Goal: Check status: Verify the current state of an ongoing process or item

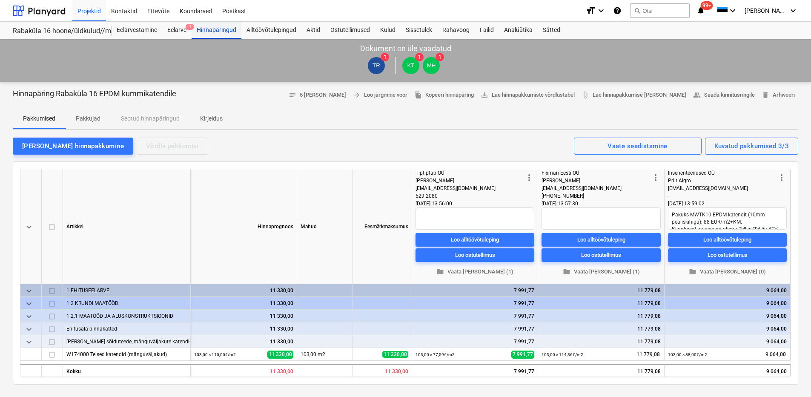
click at [219, 34] on div "Hinnapäringud" at bounding box center [216, 30] width 50 height 17
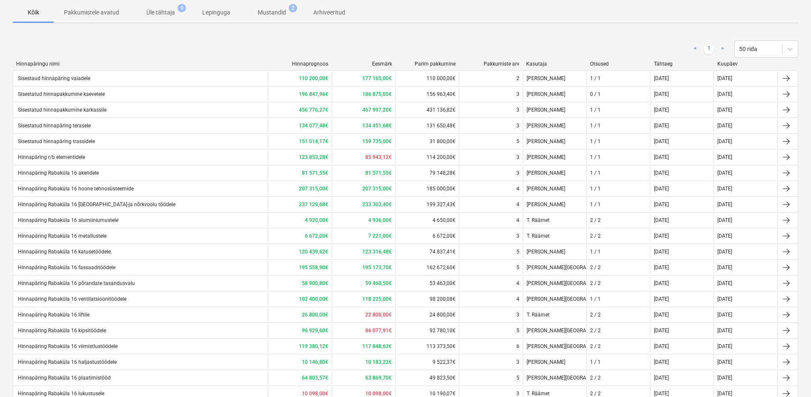
scroll to position [92, 0]
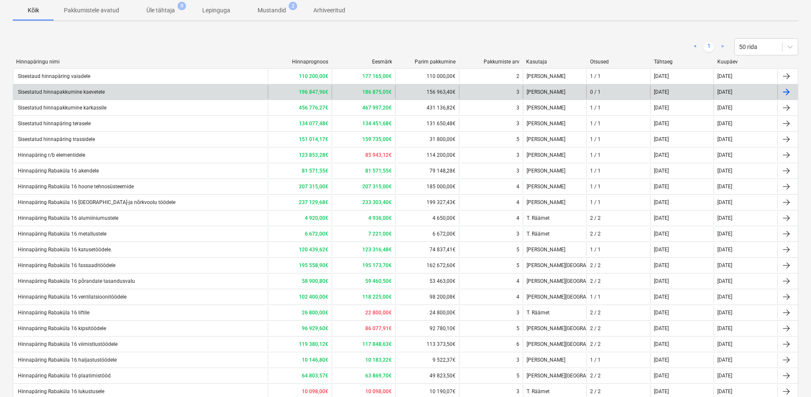
click at [184, 93] on div "Sisestatud hinnapakkumine kaevetele" at bounding box center [140, 92] width 254 height 14
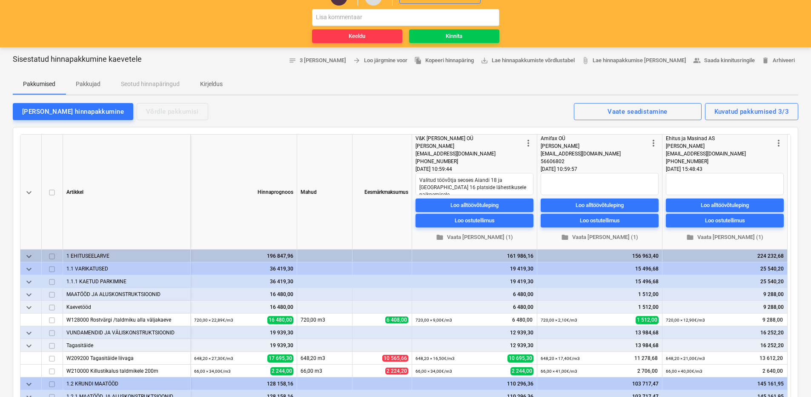
scroll to position [37, 0]
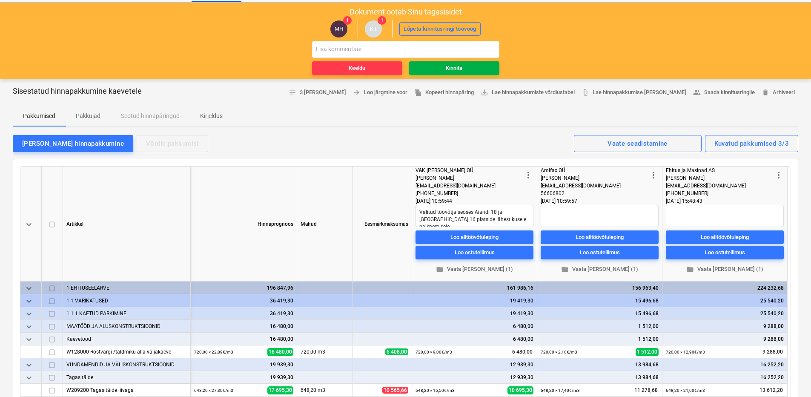
click at [458, 66] on div "Kinnita" at bounding box center [454, 68] width 17 height 10
type textarea "x"
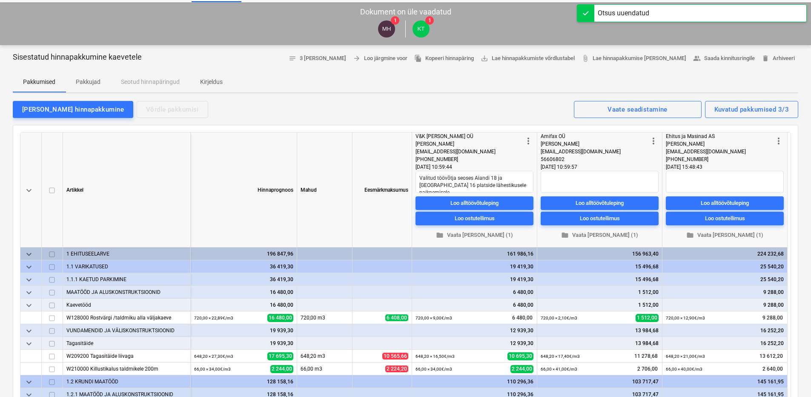
scroll to position [0, 0]
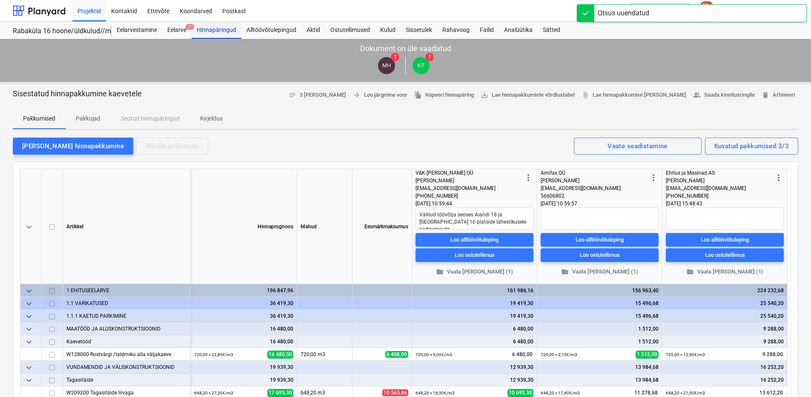
click at [214, 34] on div "Hinnapäringud" at bounding box center [216, 30] width 50 height 17
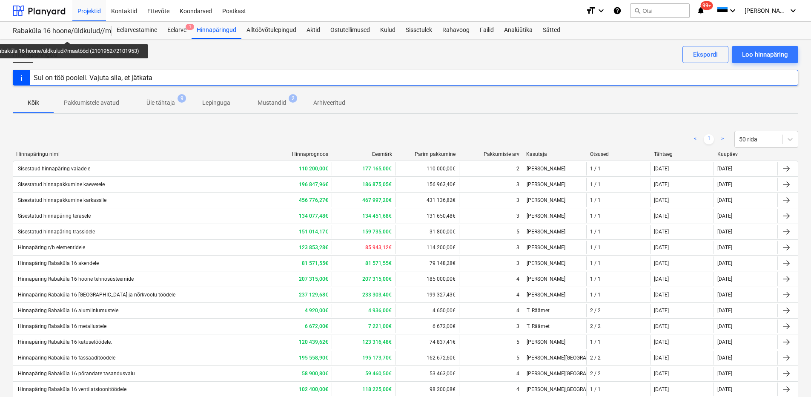
click at [69, 34] on div "Rabaküla 16 hoone/üldkulud//maatööd (2101952//2101953)" at bounding box center [57, 31] width 89 height 9
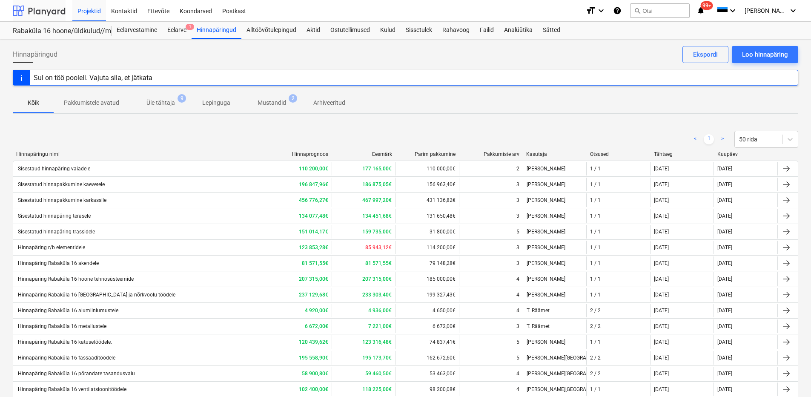
click at [39, 14] on div at bounding box center [39, 10] width 53 height 21
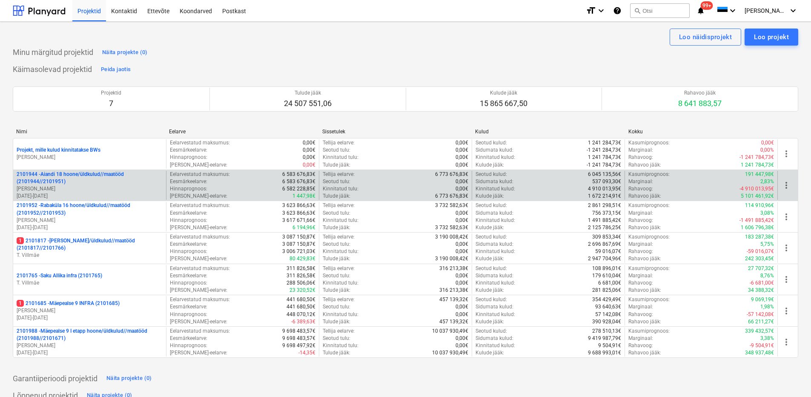
click at [94, 180] on p "2101944 - Aiandi 18 hoone/üldkulud//maatööd (2101944//2101951)" at bounding box center [90, 178] width 146 height 14
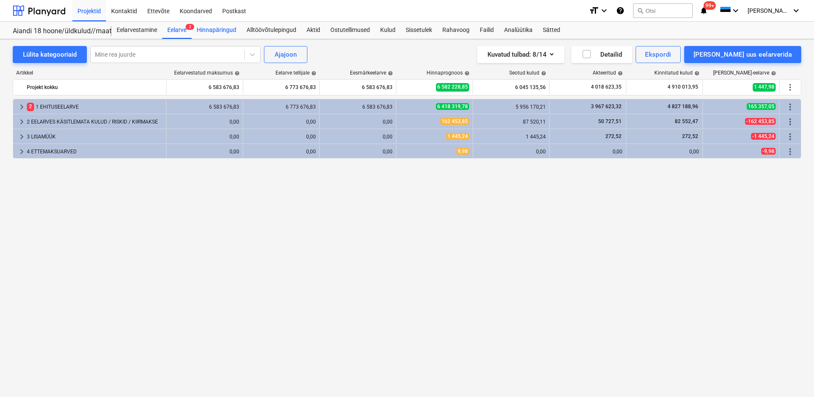
click at [227, 30] on div "Hinnapäringud" at bounding box center [216, 30] width 50 height 17
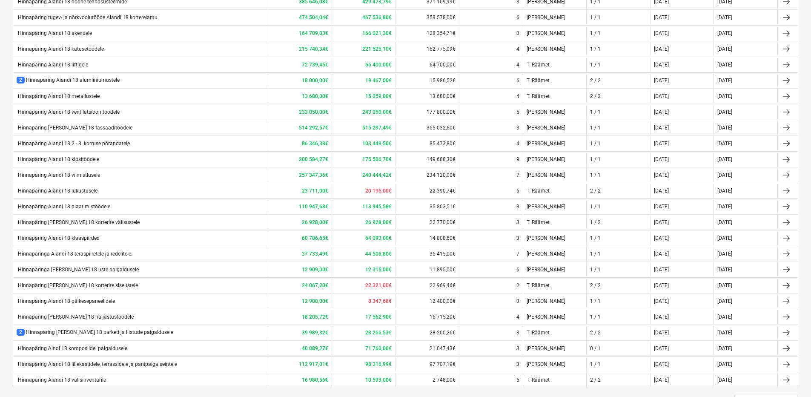
scroll to position [284, 0]
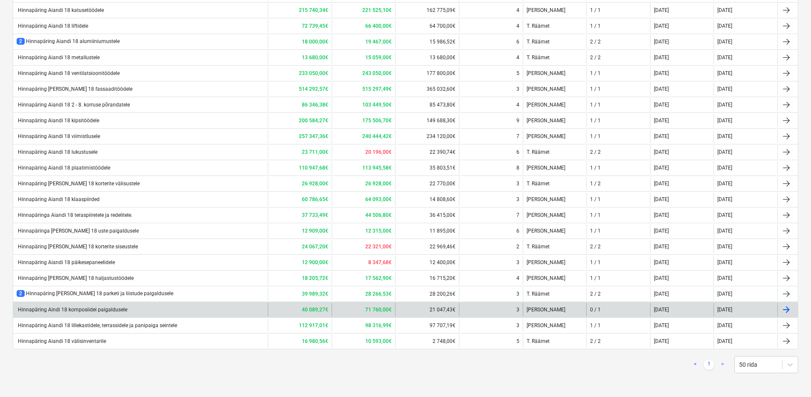
click at [121, 310] on div "Hinnapäring Aindi 18 komposiidei paigaldusele" at bounding box center [72, 309] width 111 height 6
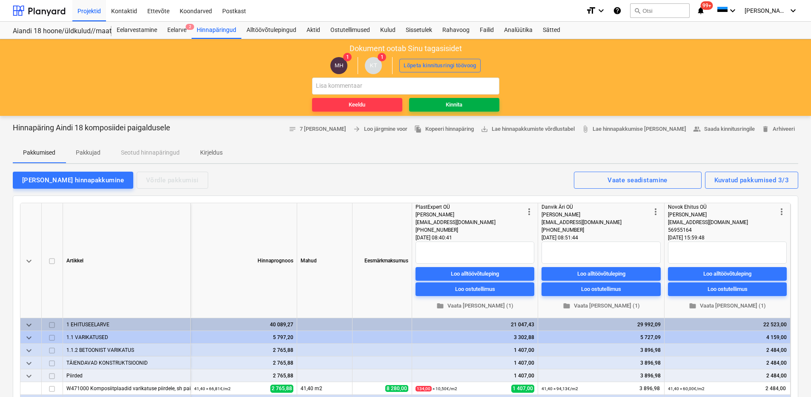
click at [439, 103] on span "Kinnita" at bounding box center [453, 105] width 83 height 10
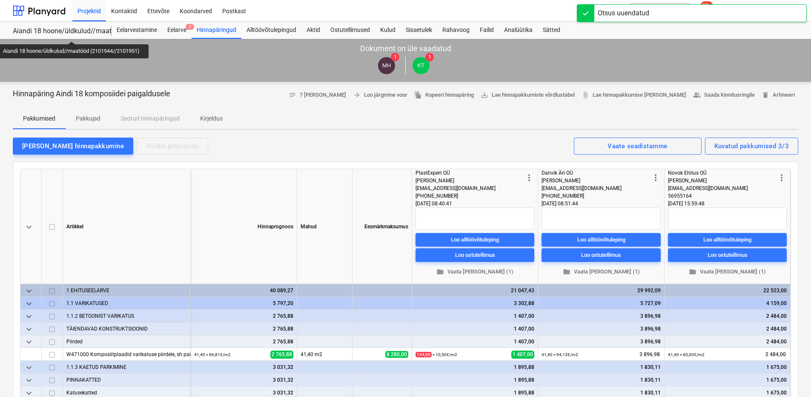
click at [74, 34] on div "Aiandi 18 hoone/üldkulud//maatööd (2101944//2101951)" at bounding box center [57, 31] width 89 height 9
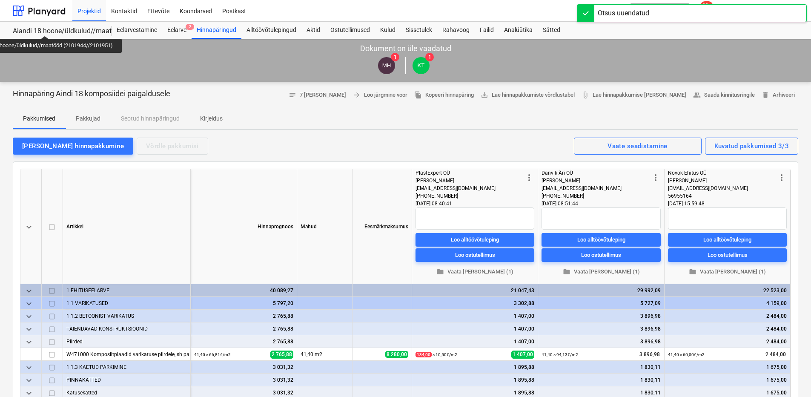
click at [47, 28] on div "Aiandi 18 hoone/üldkulud//maatööd (2101944//2101951)" at bounding box center [57, 31] width 89 height 9
click at [208, 35] on div "Hinnapäringud" at bounding box center [216, 30] width 50 height 17
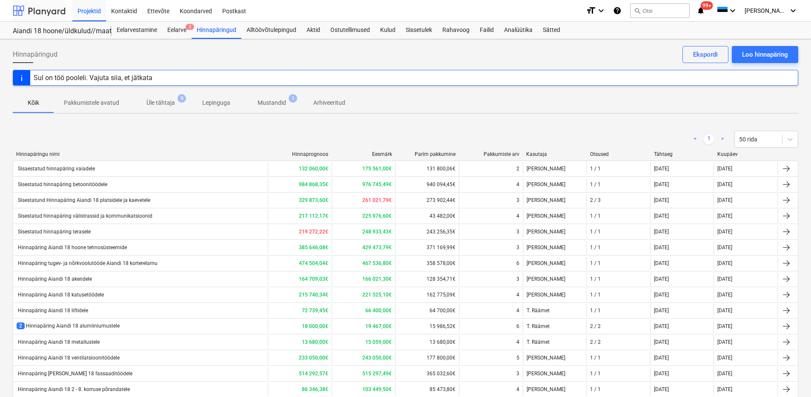
click at [52, 9] on div at bounding box center [39, 10] width 53 height 21
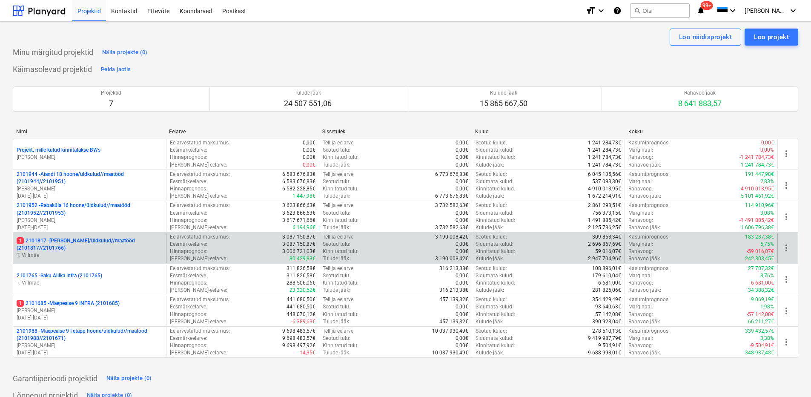
click at [94, 248] on p "1 2101817 - [PERSON_NAME]/üldkulud//maatööd (2101817//2101766)" at bounding box center [90, 244] width 146 height 14
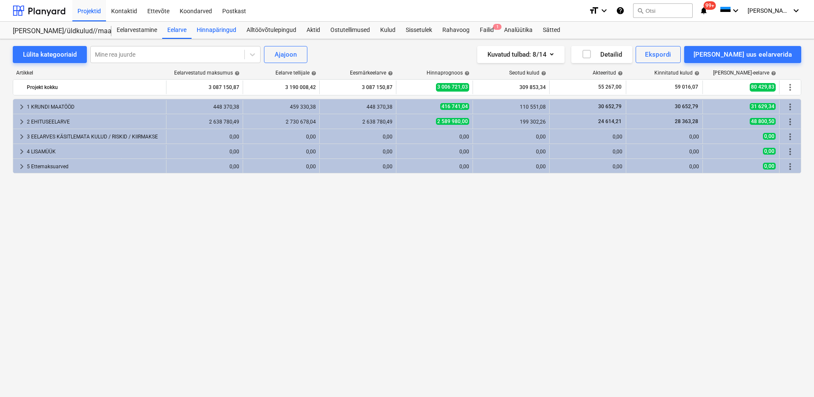
click at [223, 30] on div "Hinnapäringud" at bounding box center [216, 30] width 50 height 17
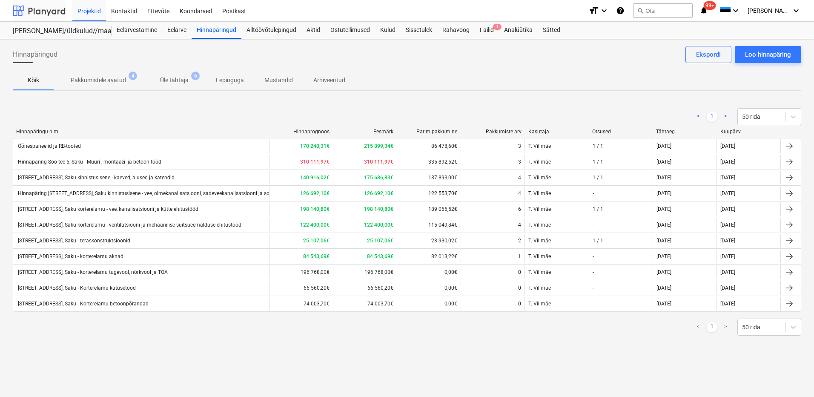
click at [45, 13] on div at bounding box center [39, 10] width 53 height 21
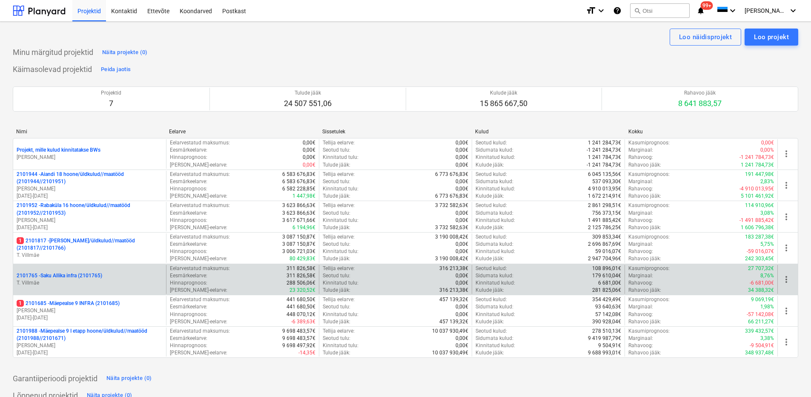
click at [83, 281] on p "T. Villmäe" at bounding box center [90, 282] width 146 height 7
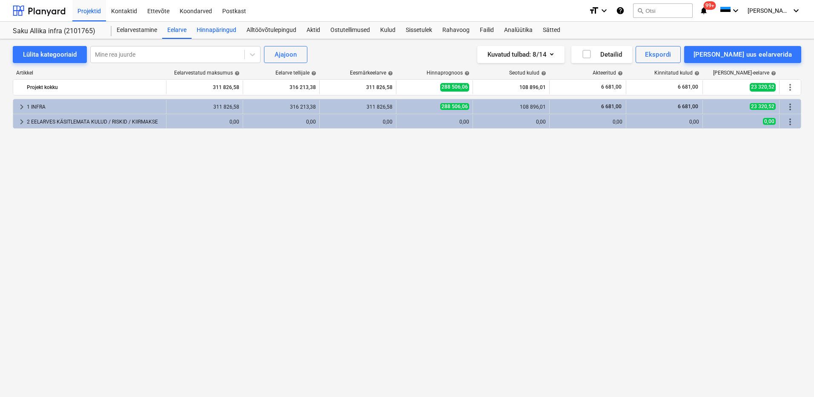
click at [224, 28] on div "Hinnapäringud" at bounding box center [216, 30] width 50 height 17
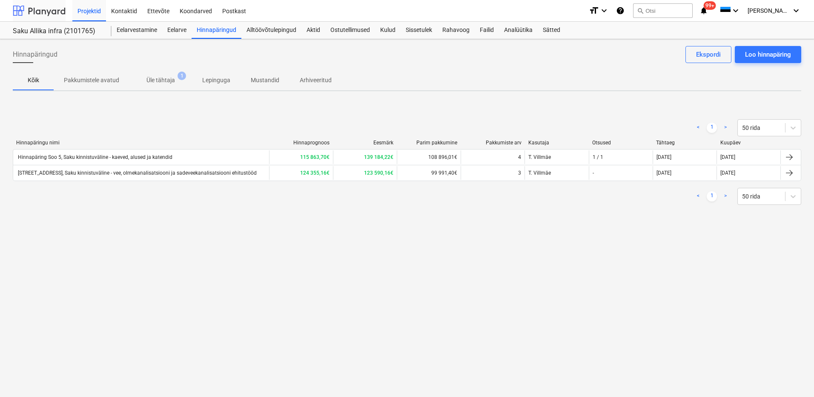
click at [50, 18] on div at bounding box center [39, 10] width 53 height 21
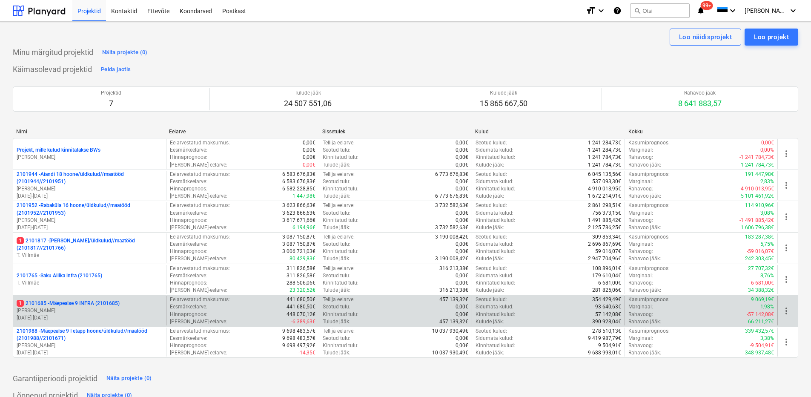
click at [81, 307] on p "[PERSON_NAME]" at bounding box center [90, 310] width 146 height 7
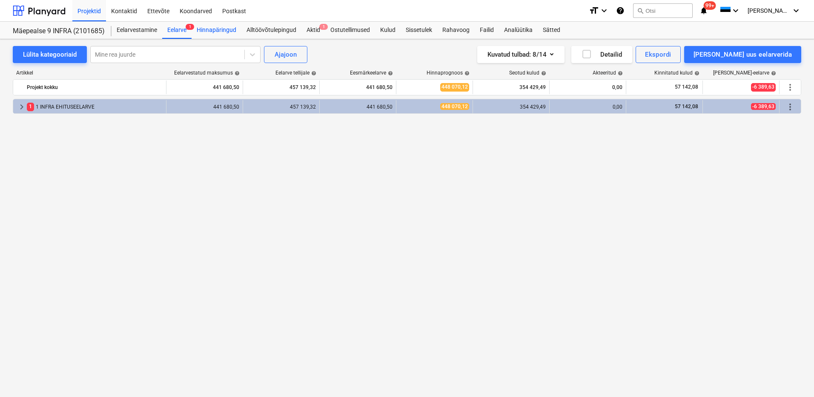
click at [222, 32] on div "Hinnapäringud" at bounding box center [216, 30] width 50 height 17
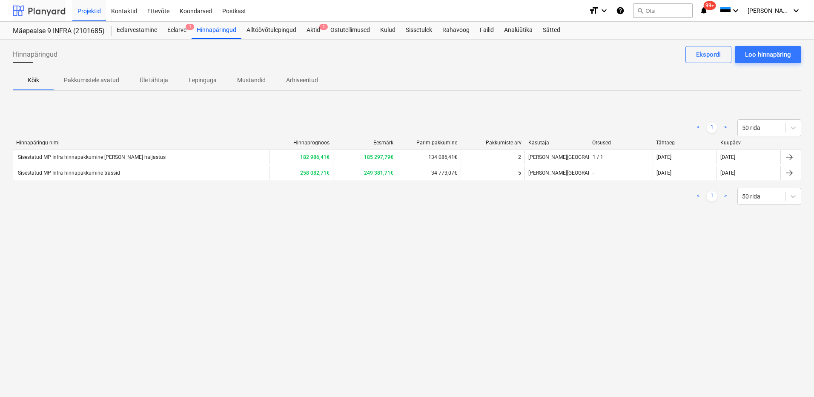
click at [38, 11] on div at bounding box center [39, 10] width 53 height 21
